Goal: Task Accomplishment & Management: Complete application form

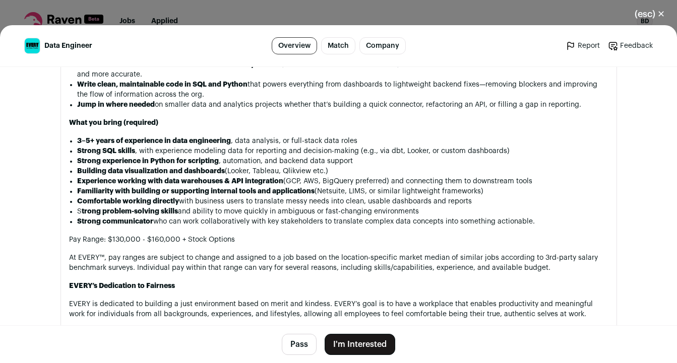
scroll to position [834, 0]
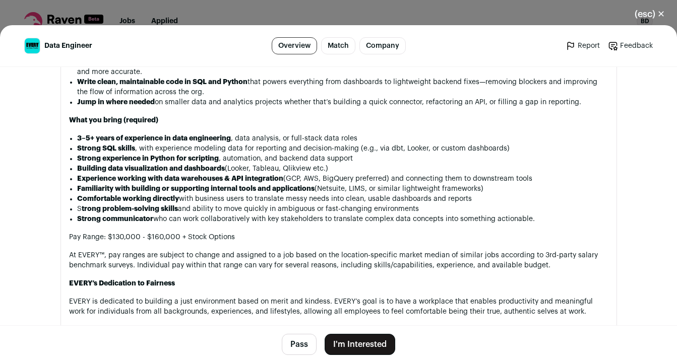
click at [363, 340] on button "I'm Interested" at bounding box center [360, 344] width 71 height 21
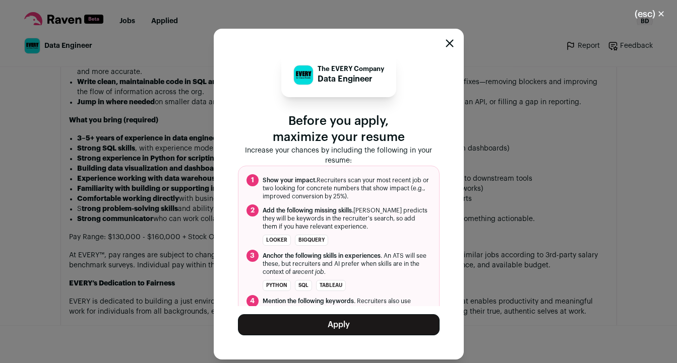
click at [349, 322] on button "Apply" at bounding box center [339, 325] width 202 height 21
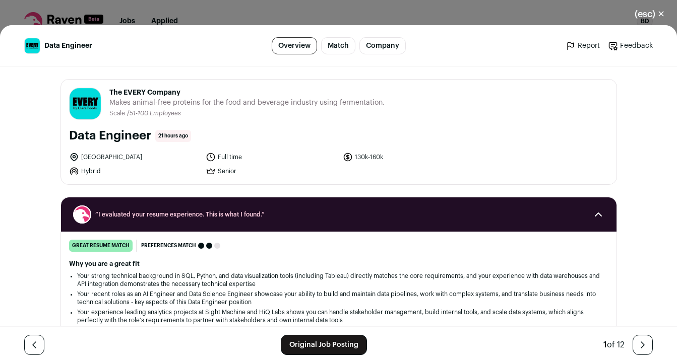
click at [658, 15] on button "(esc) ✕" at bounding box center [650, 14] width 54 height 22
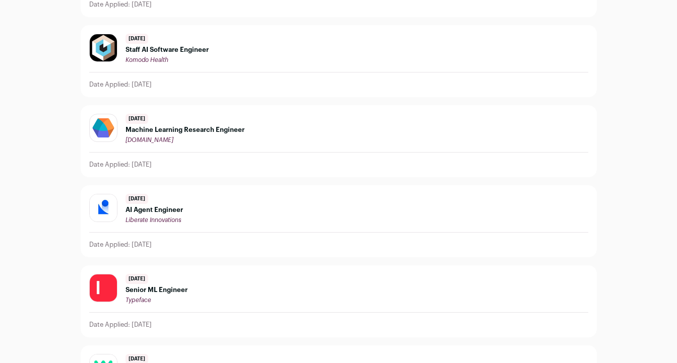
scroll to position [321, 0]
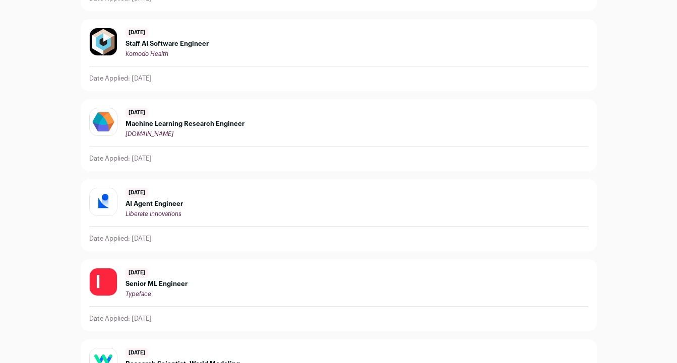
click at [238, 205] on div "[DATE] AI Agent Engineer Liberate Innovations" at bounding box center [338, 203] width 499 height 30
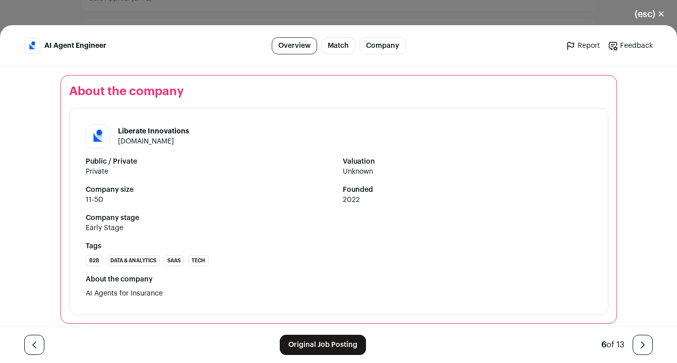
scroll to position [1186, 0]
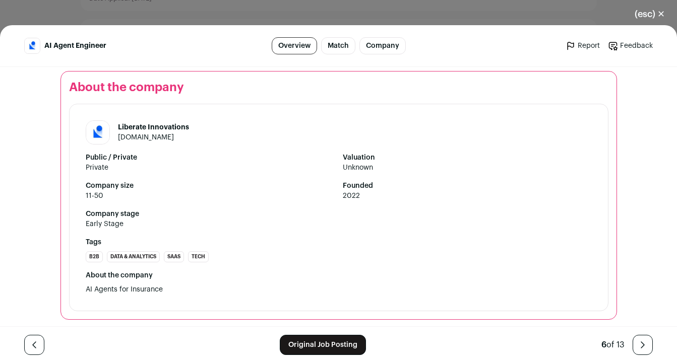
click at [329, 344] on link "Original Job Posting" at bounding box center [323, 345] width 86 height 20
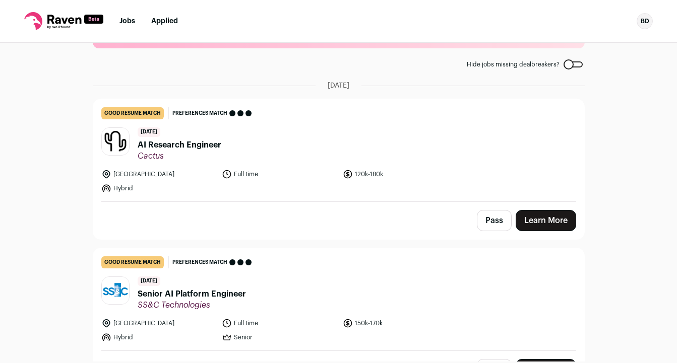
scroll to position [48, 0]
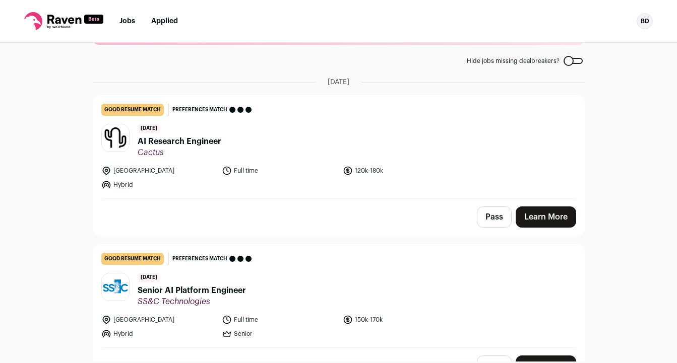
click at [553, 213] on link "Learn More" at bounding box center [546, 217] width 60 height 21
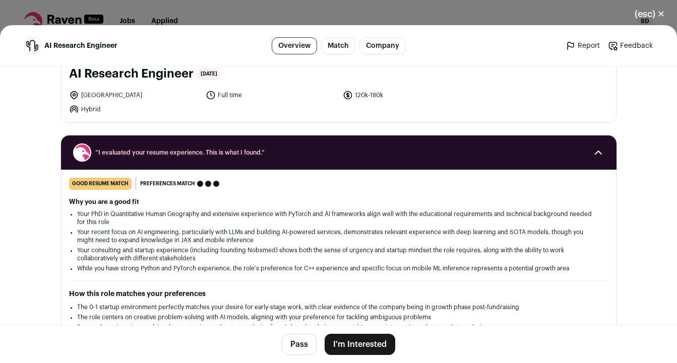
scroll to position [65, 0]
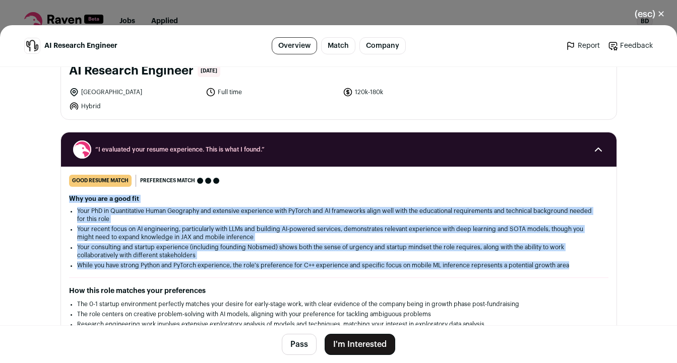
drag, startPoint x: 582, startPoint y: 268, endPoint x: 63, endPoint y: 198, distance: 523.9
click at [63, 198] on div "good resume match You meet the must-have requirements but are missing some nice…" at bounding box center [339, 321] width 556 height 292
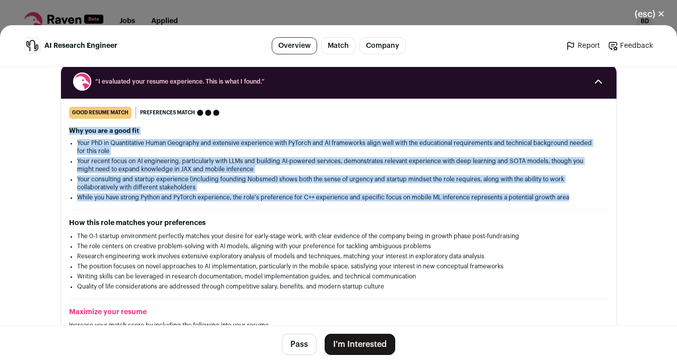
scroll to position [140, 0]
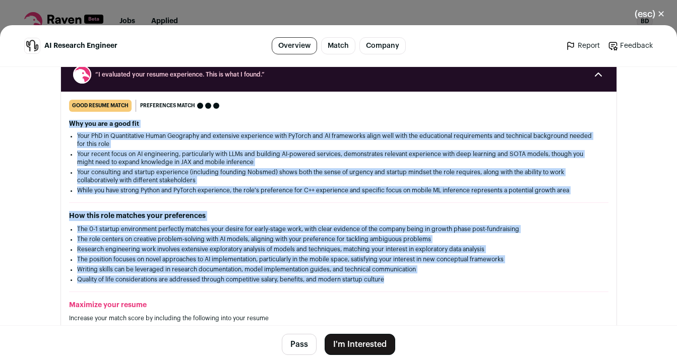
drag, startPoint x: 394, startPoint y: 278, endPoint x: 64, endPoint y: 123, distance: 364.7
click at [63, 123] on div "good resume match You meet the must-have requirements but are missing some nice…" at bounding box center [339, 246] width 556 height 292
copy div "Why you are a good fit Your PhD in Quantitative Human Geography and extensive e…"
click at [367, 343] on button "I'm Interested" at bounding box center [360, 344] width 71 height 21
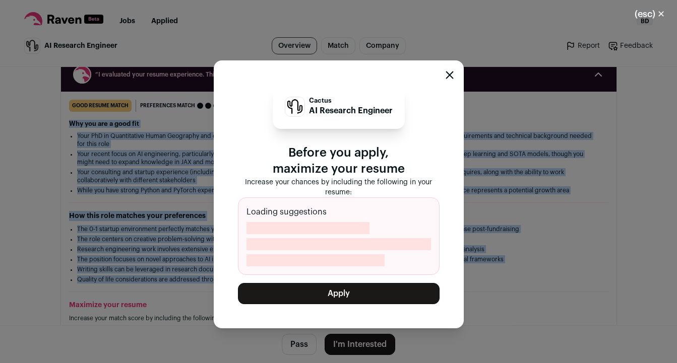
click at [364, 293] on button "Apply" at bounding box center [339, 293] width 202 height 21
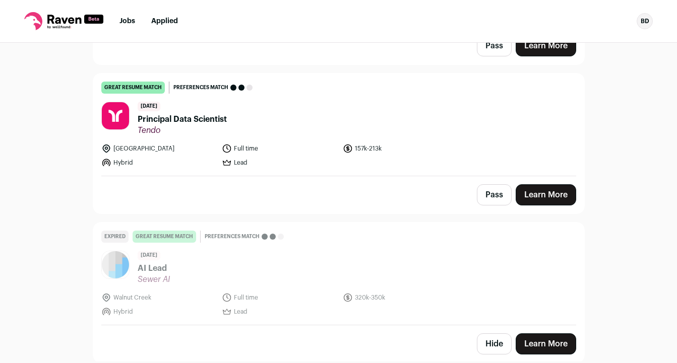
scroll to position [818, 0]
